Goal: Information Seeking & Learning: Find specific page/section

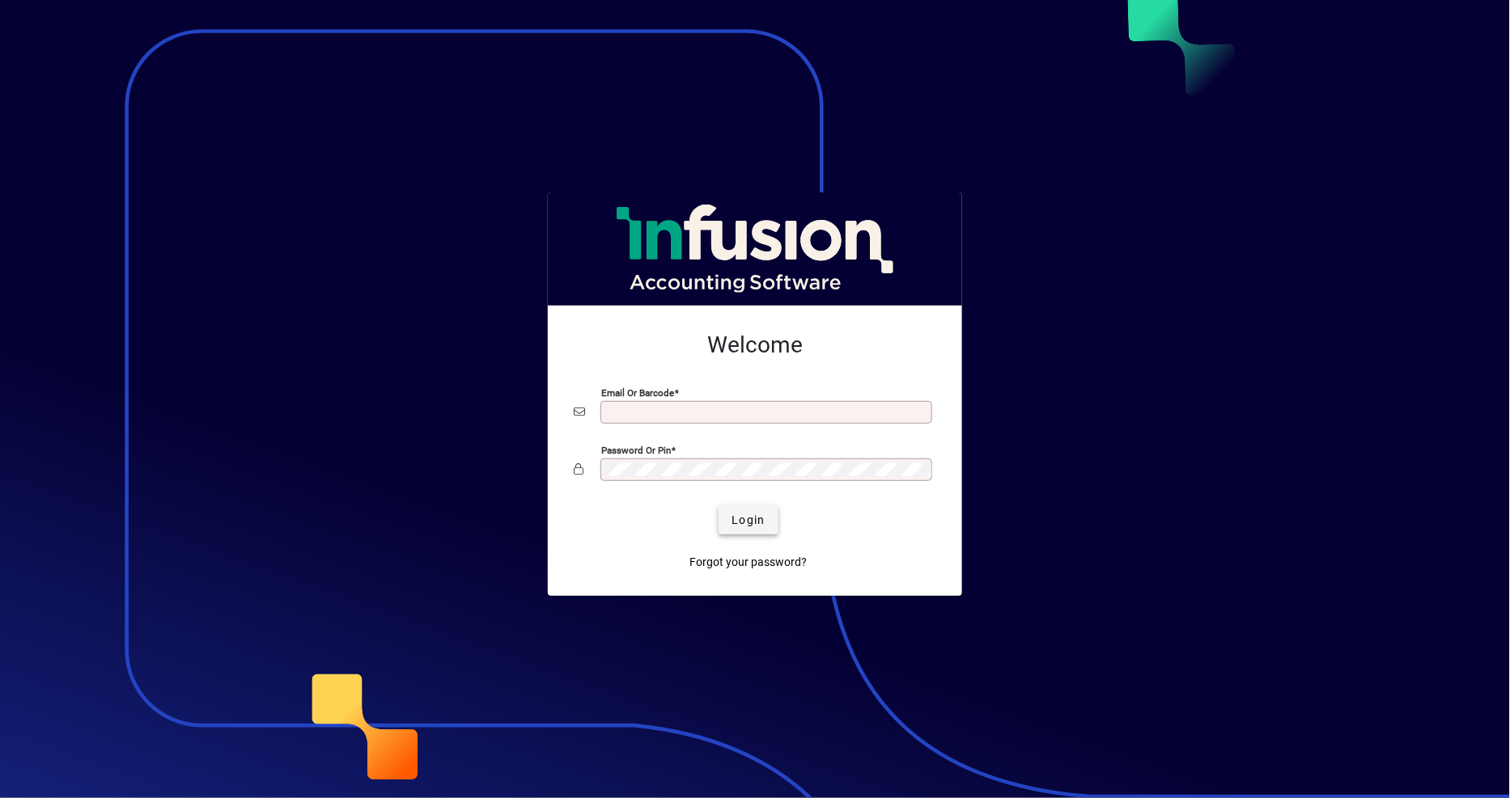
type input "**********"
click at [741, 527] on span "Login" at bounding box center [747, 520] width 33 height 17
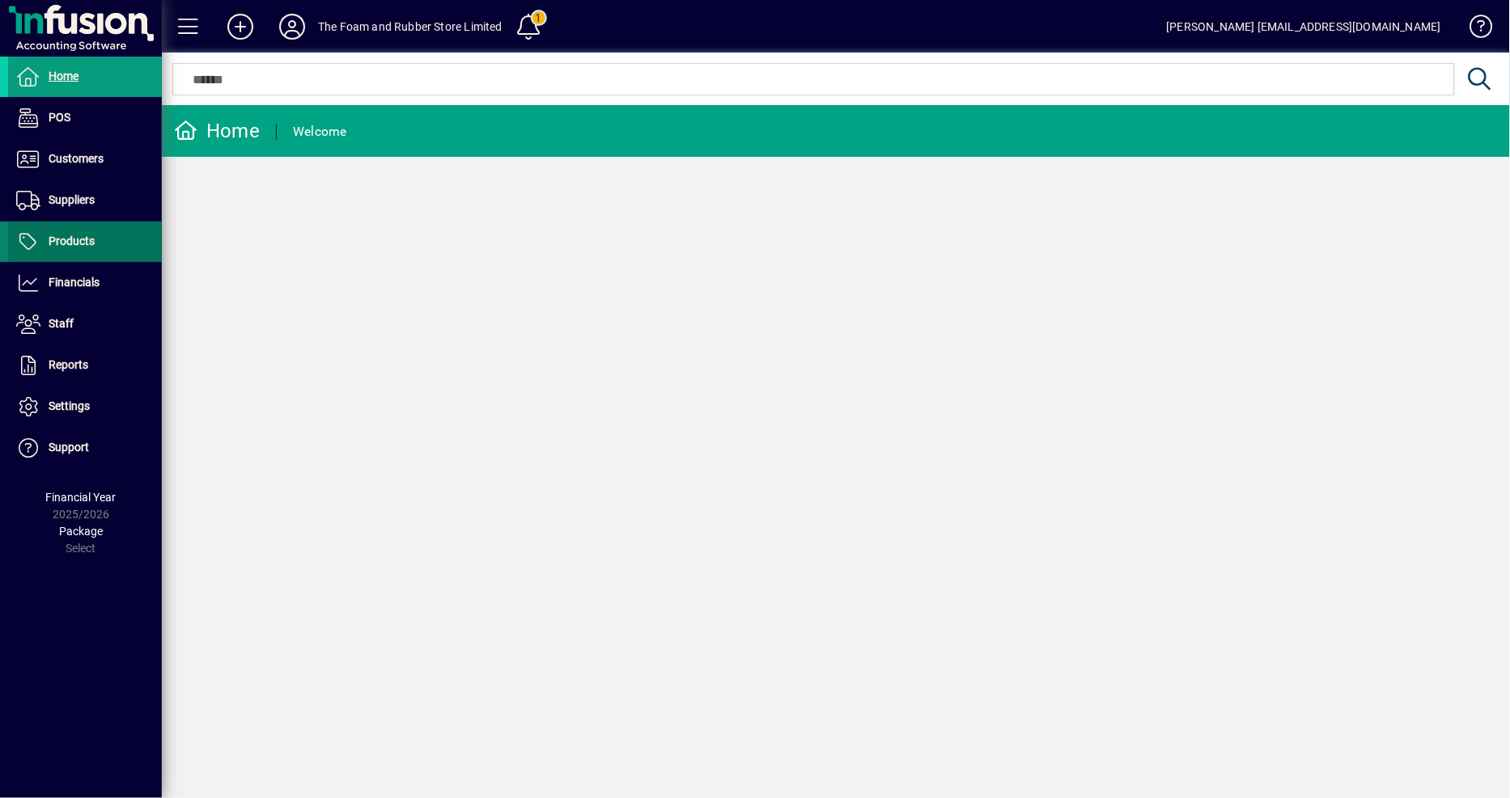
click at [113, 244] on span at bounding box center [85, 241] width 154 height 39
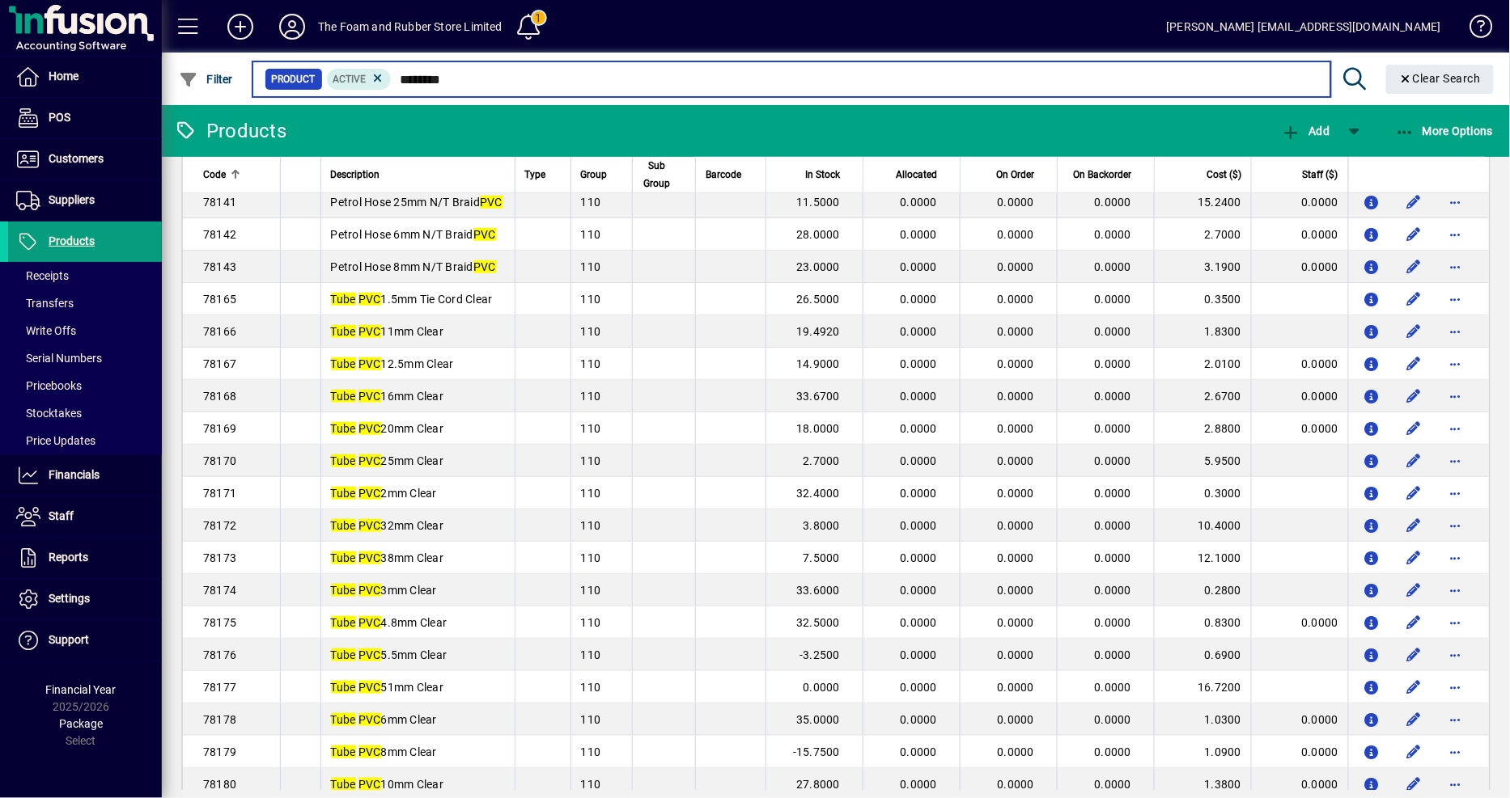
scroll to position [539, 0]
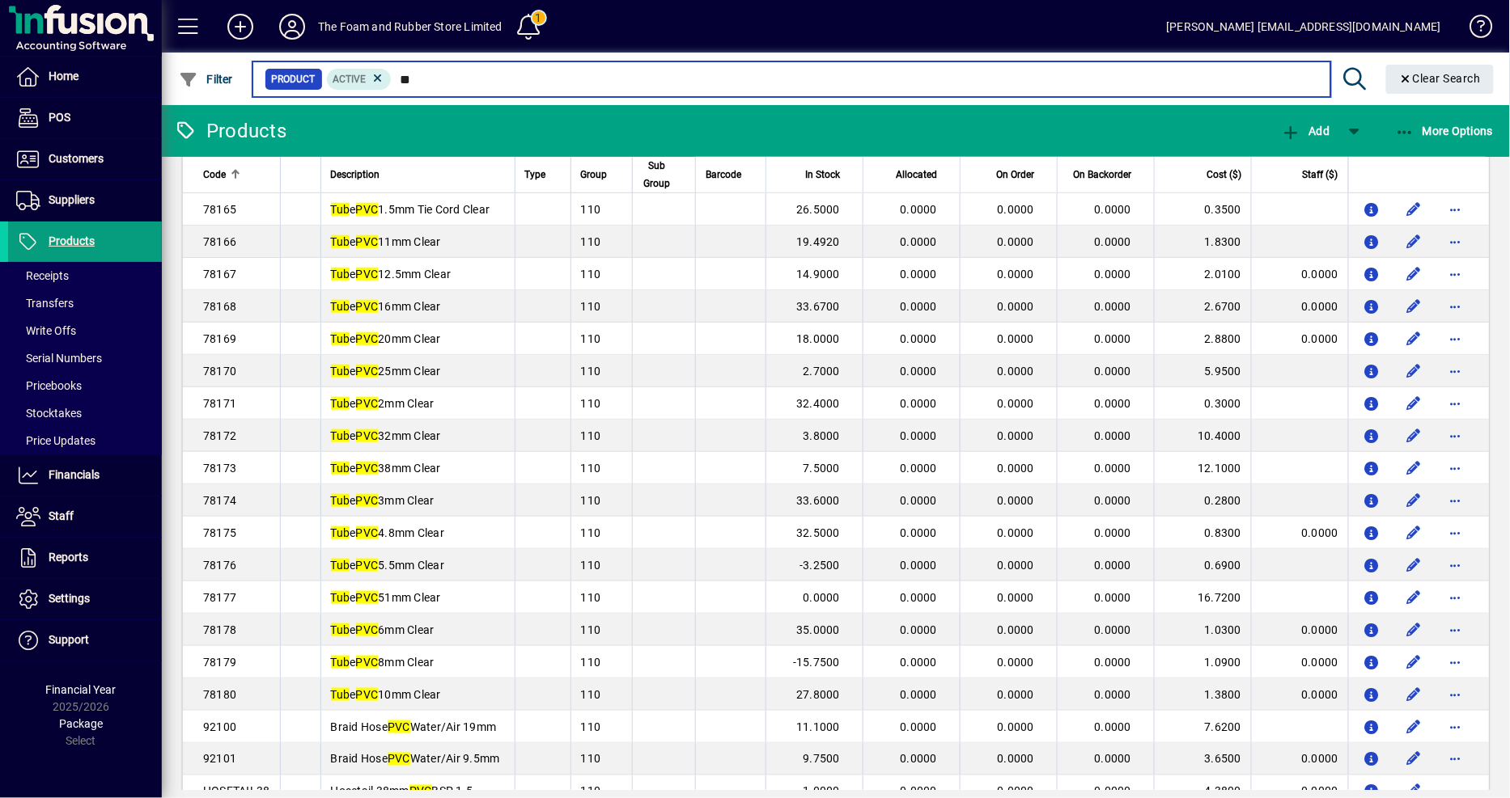
type input "*"
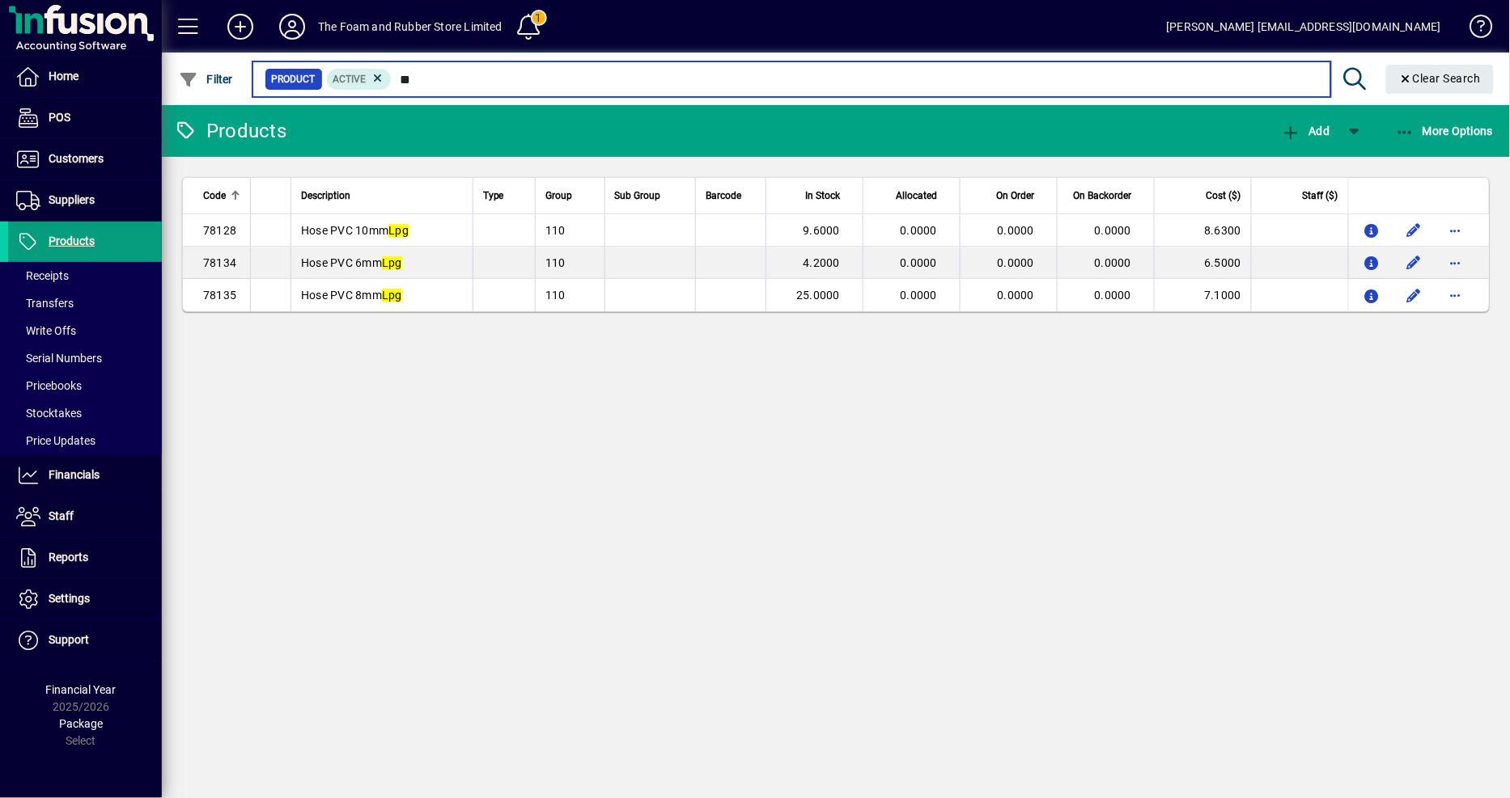
type input "*"
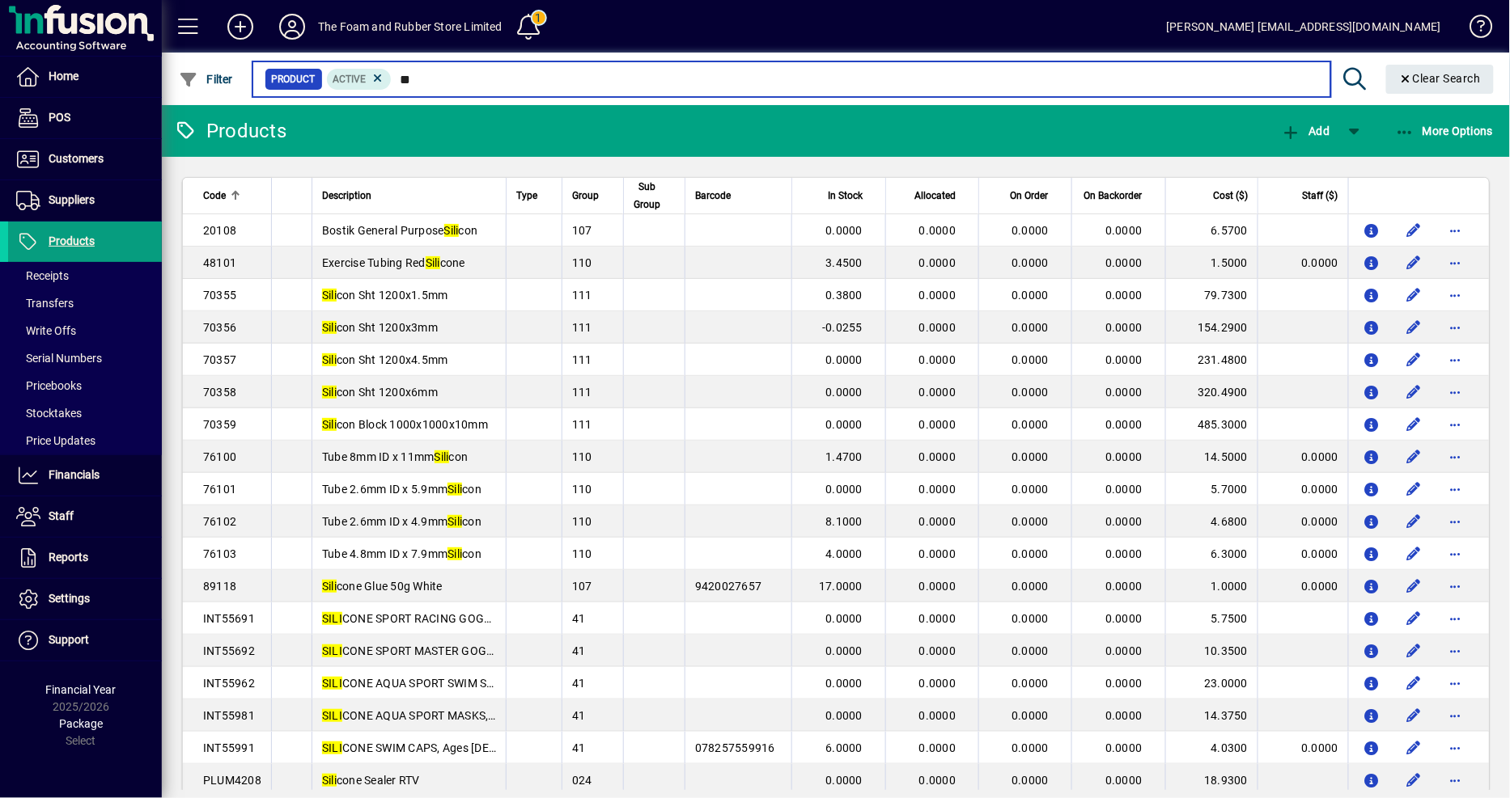
type input "*"
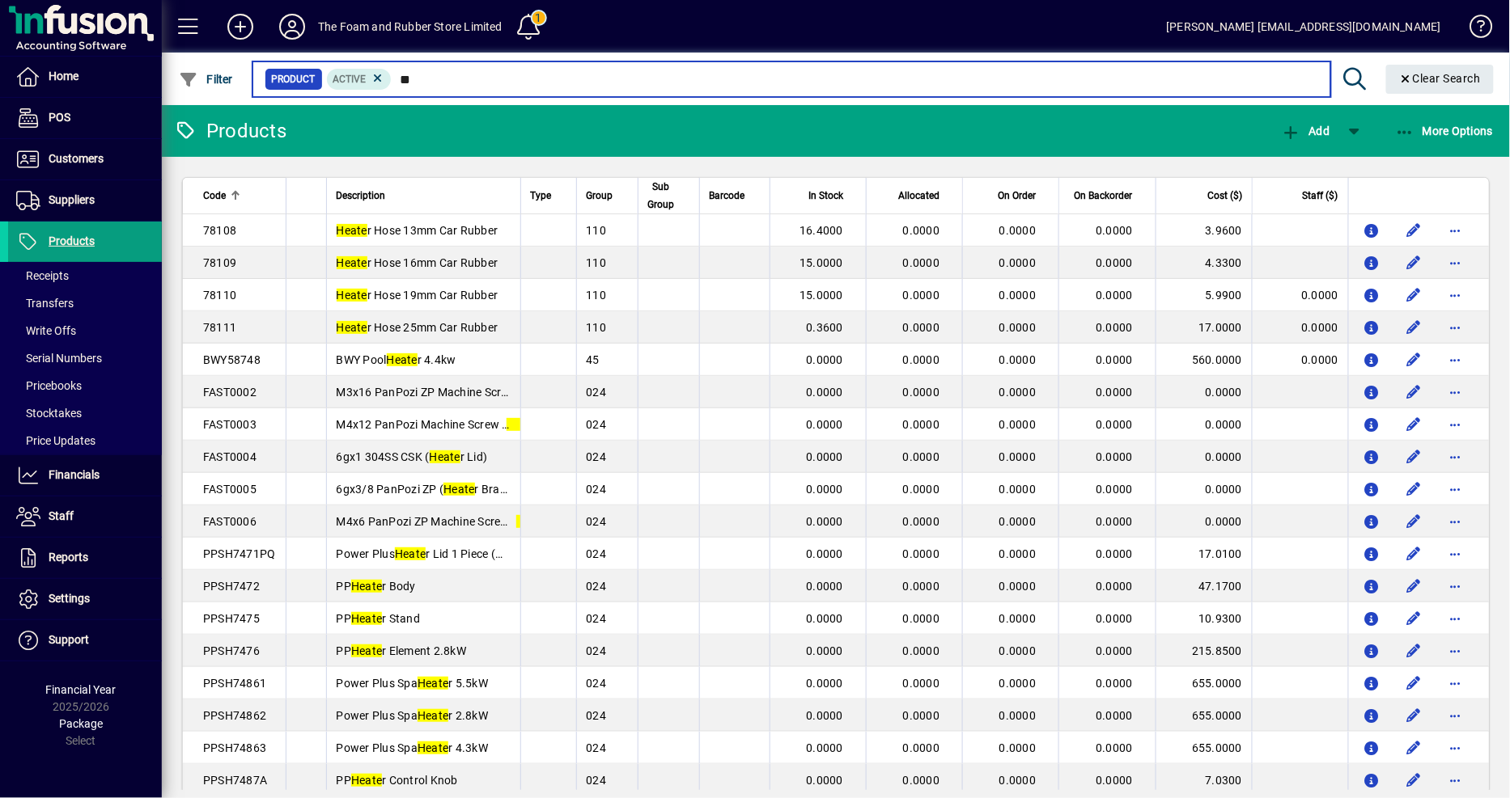
type input "*"
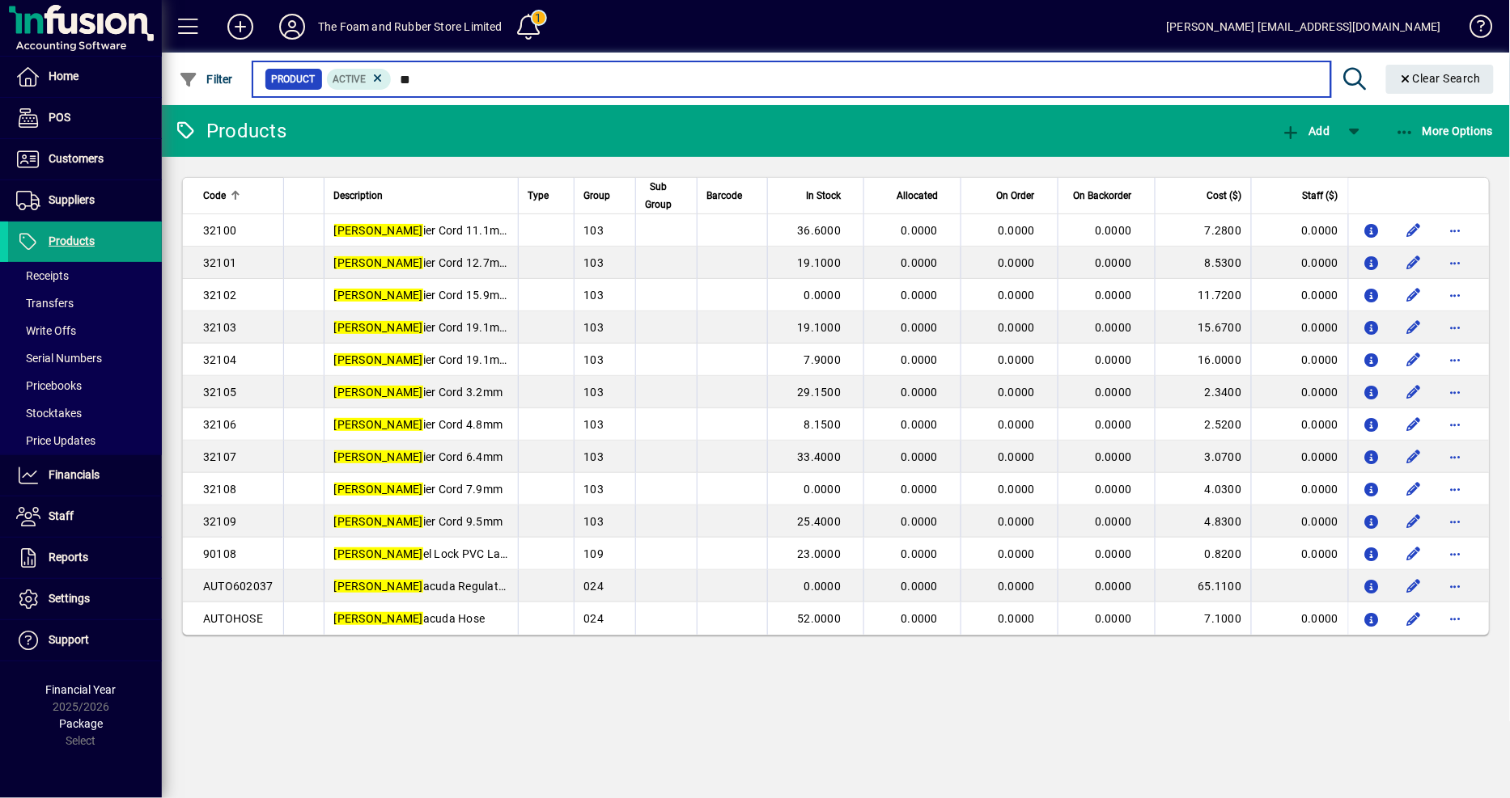
type input "*"
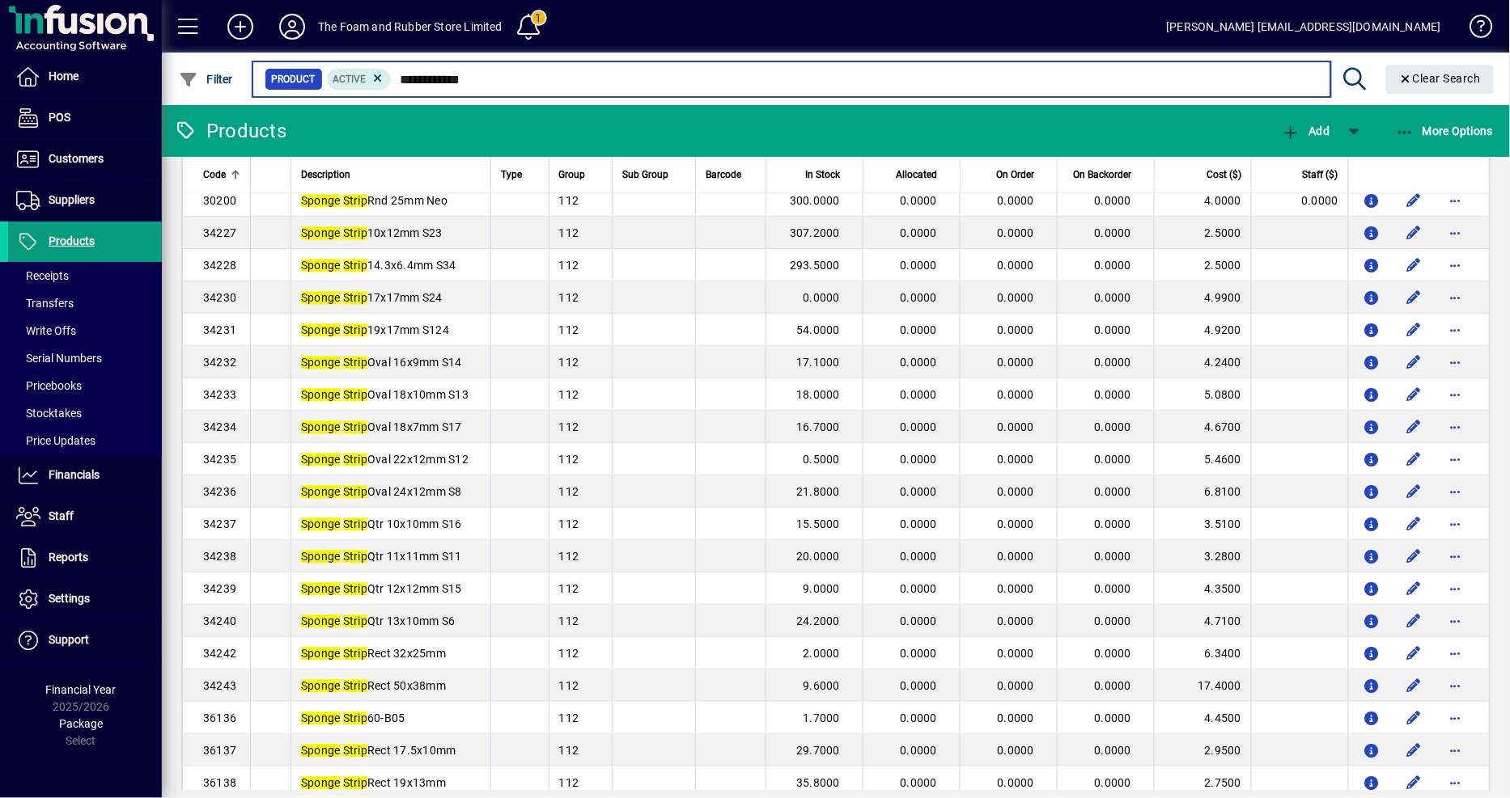
scroll to position [1348, 0]
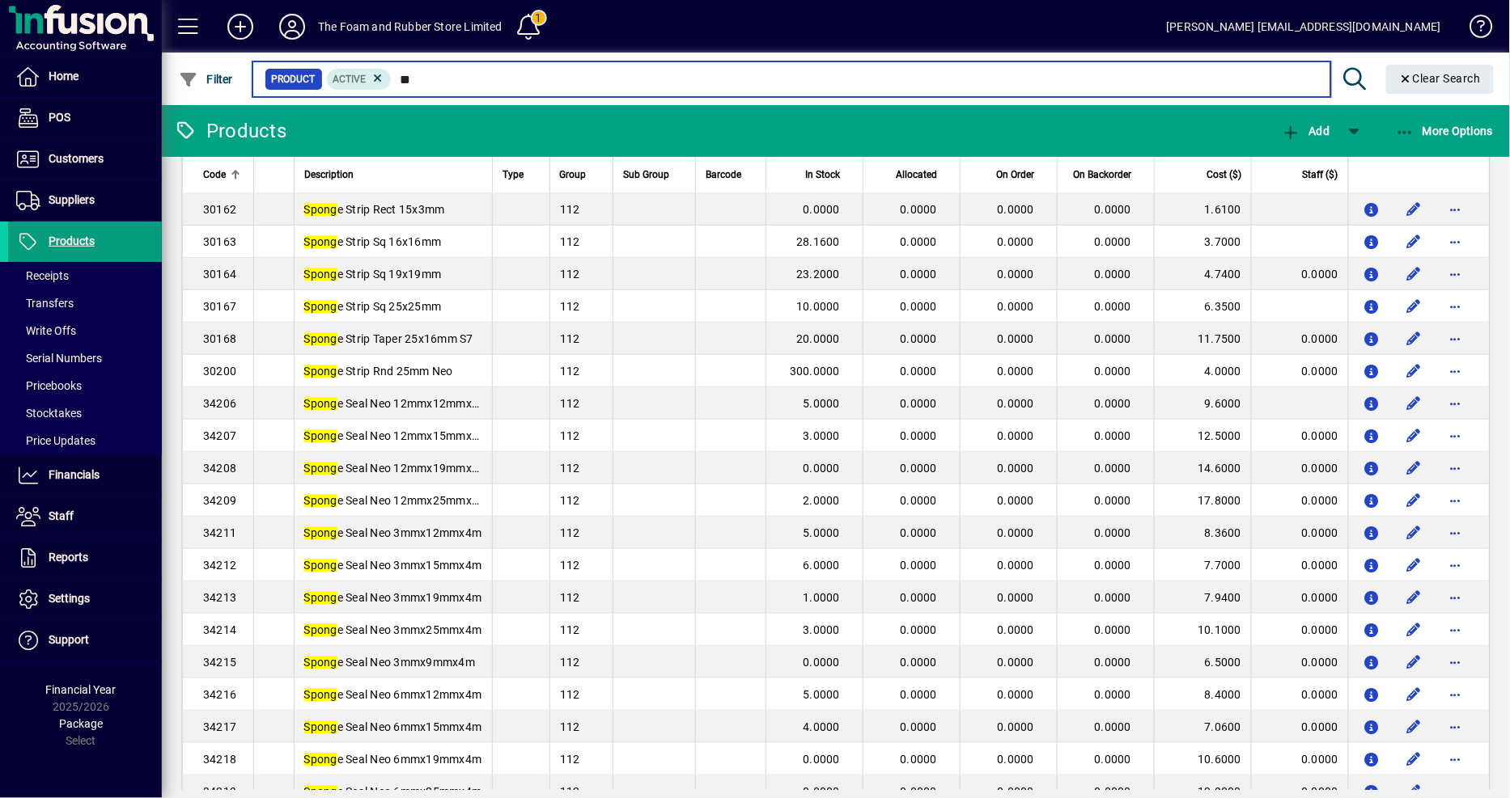
type input "*"
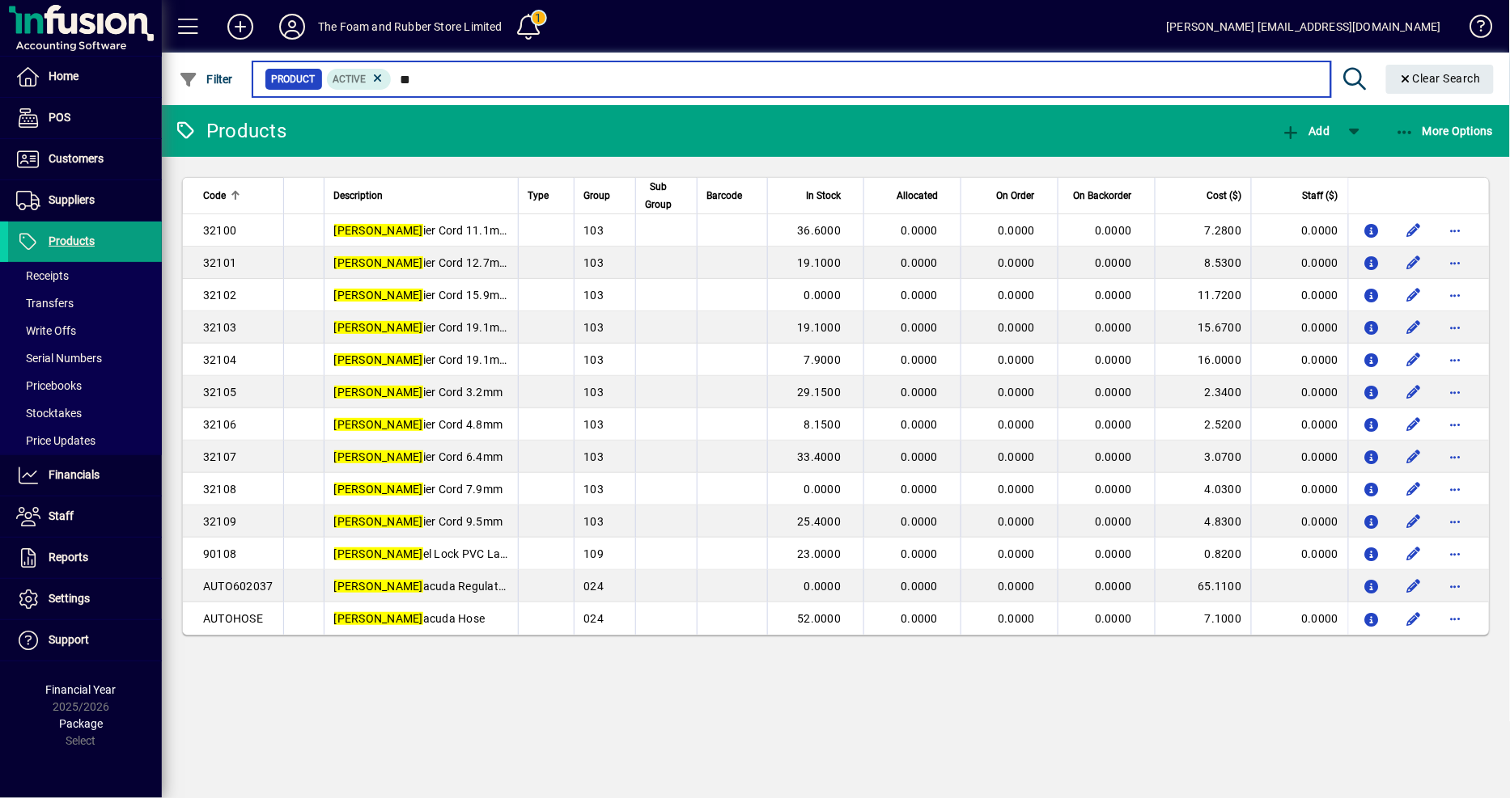
type input "*"
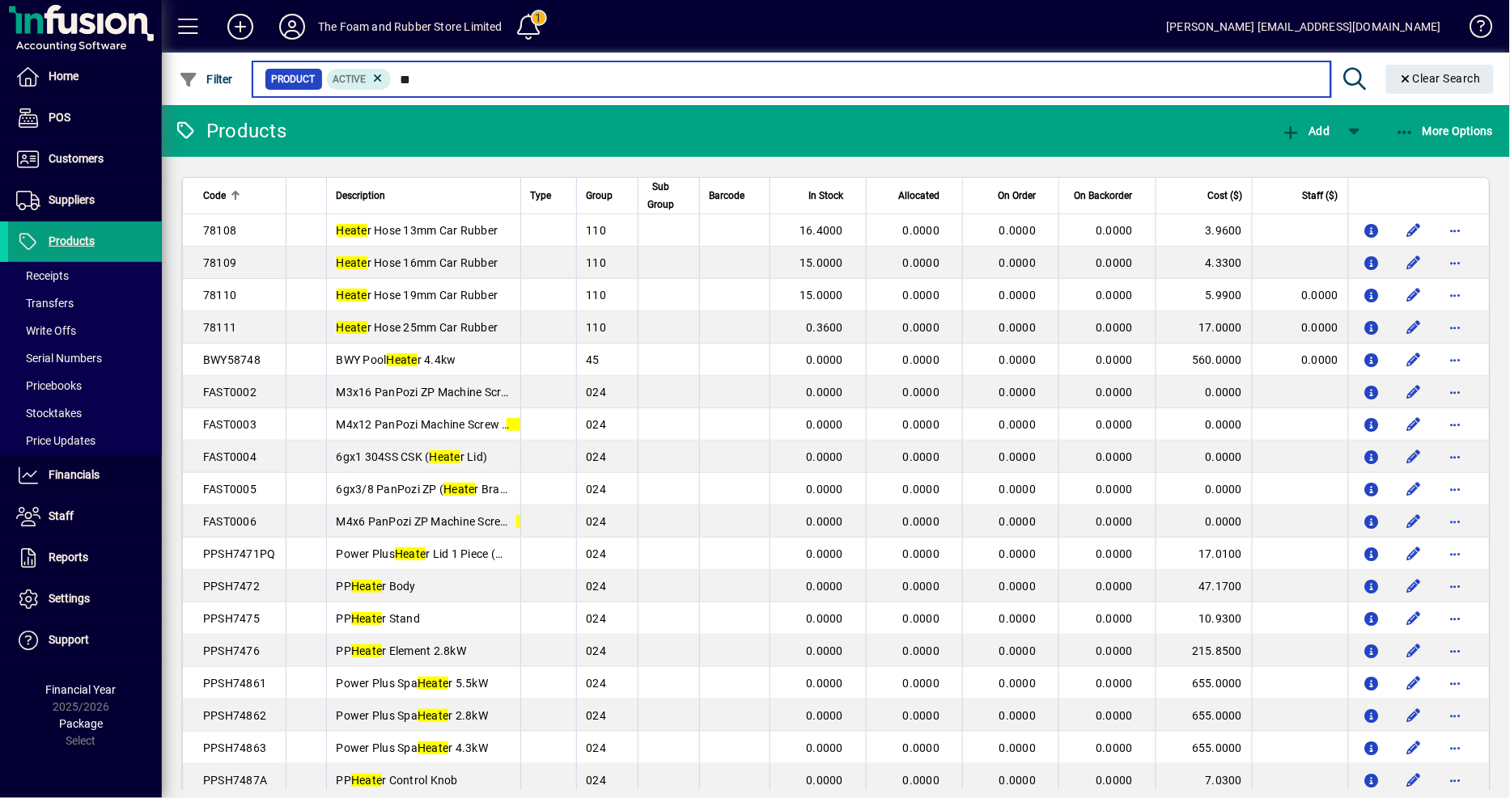
type input "*"
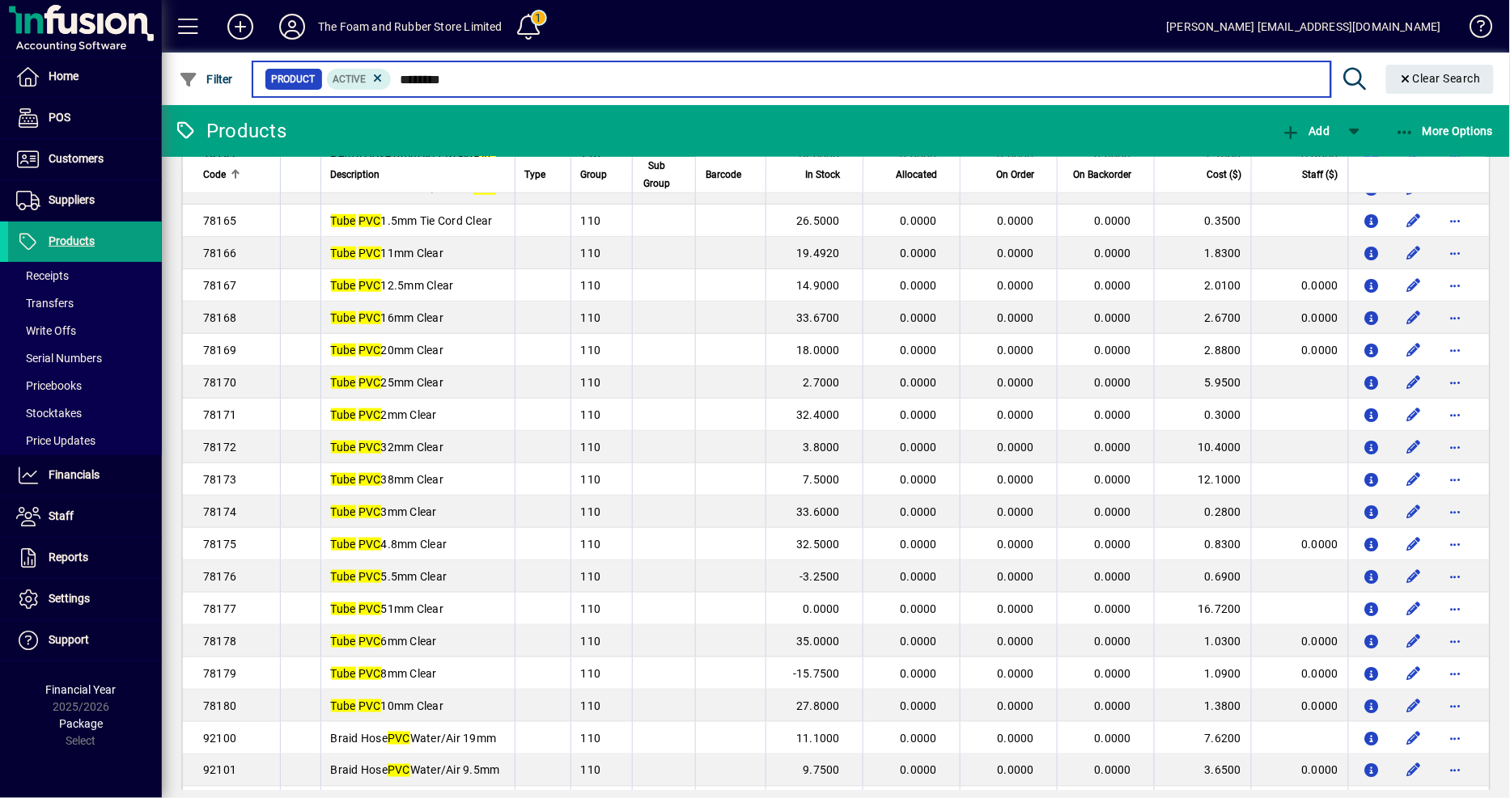
scroll to position [539, 0]
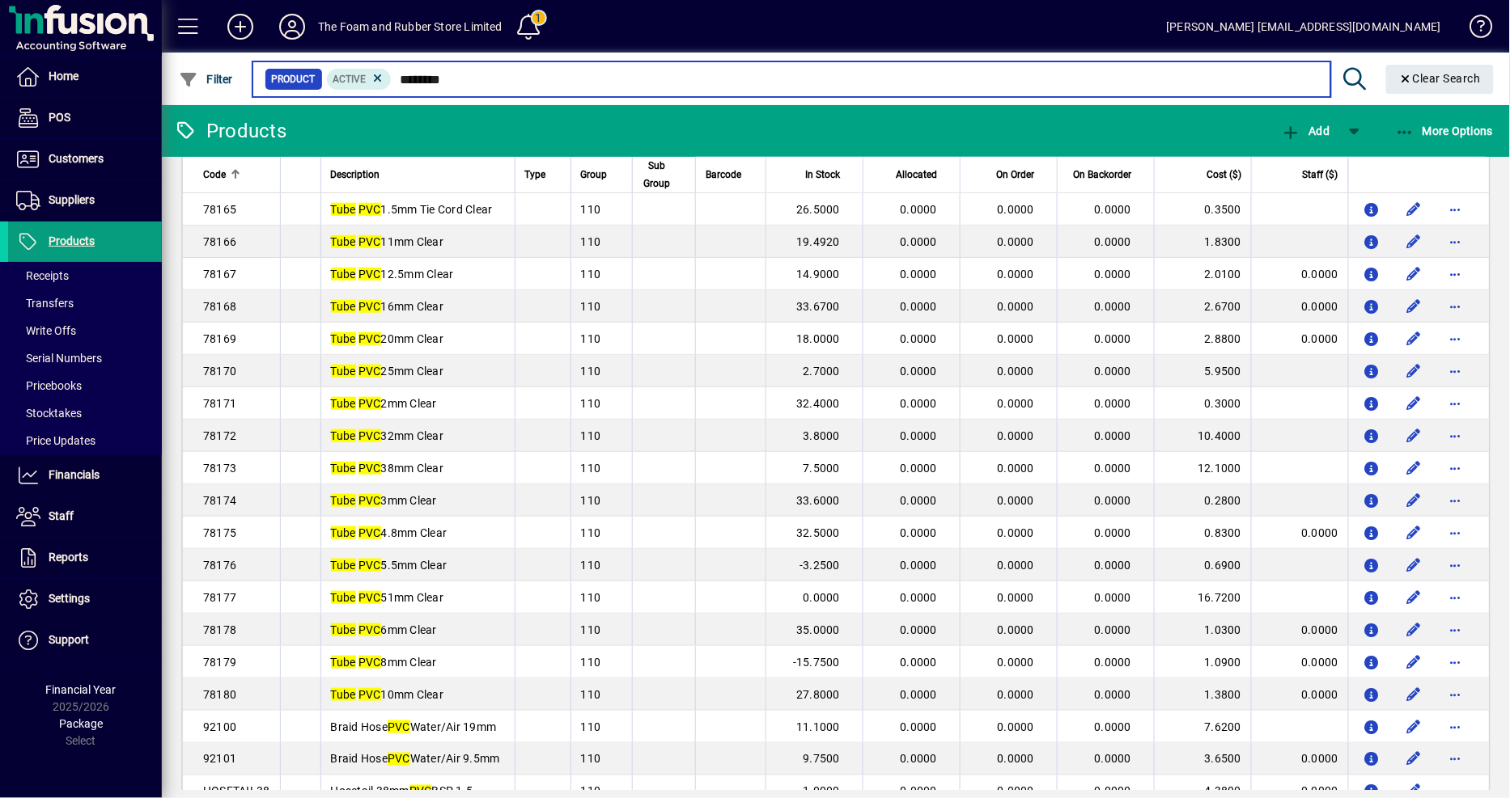
type input "********"
